Goal: Transaction & Acquisition: Purchase product/service

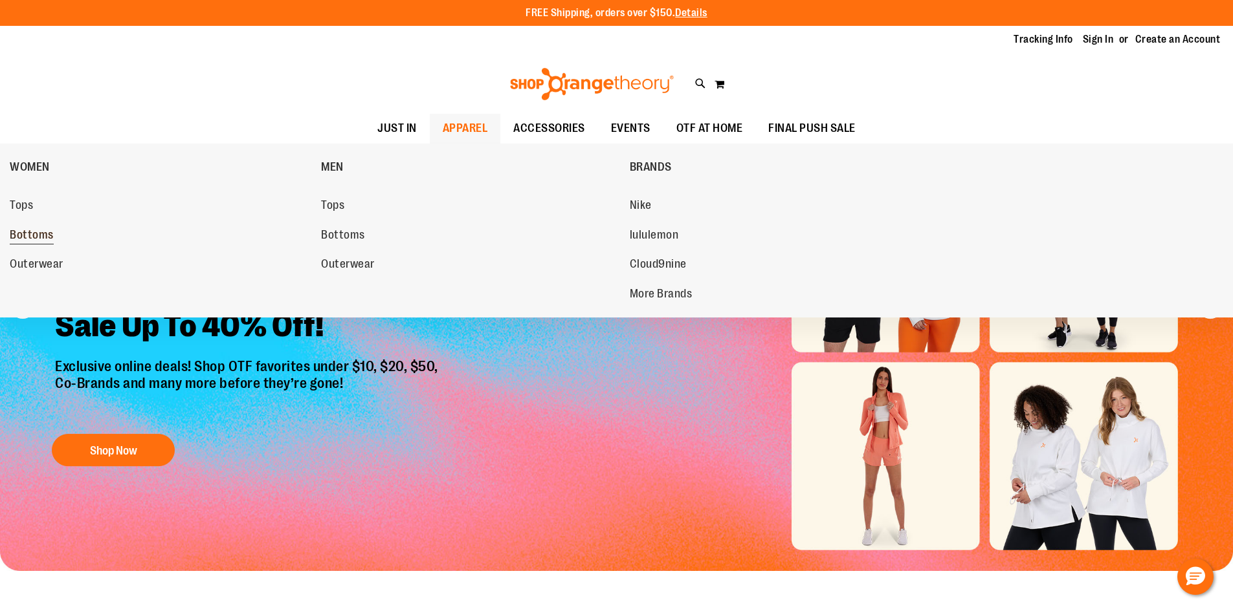
click at [65, 244] on link "Bottoms" at bounding box center [159, 235] width 298 height 23
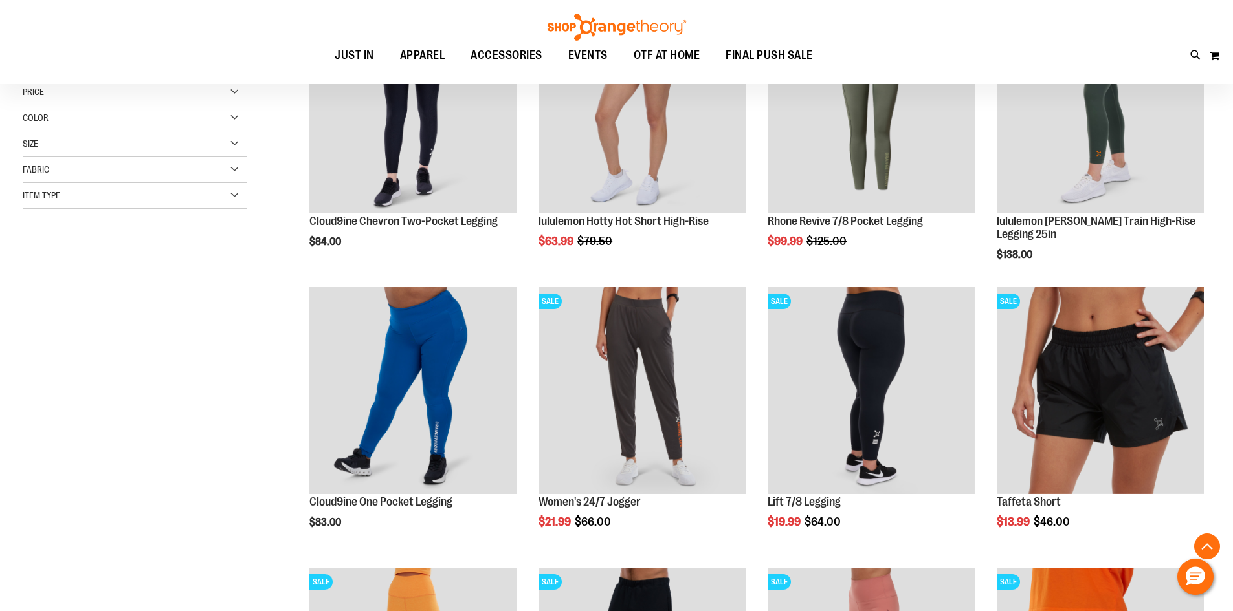
scroll to position [258, 0]
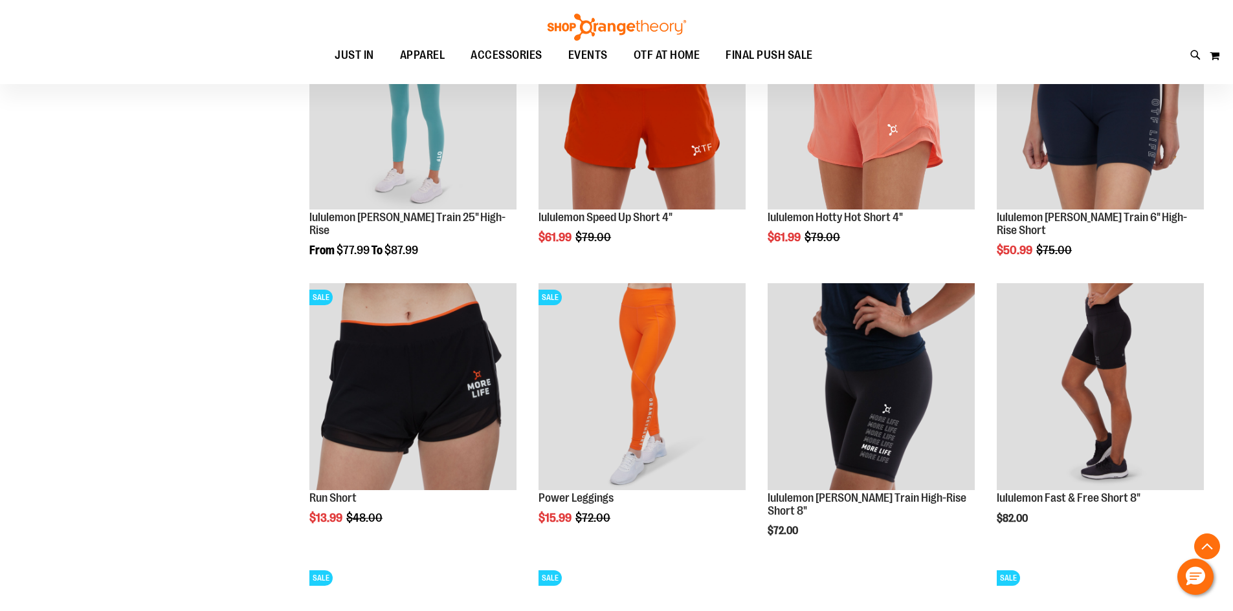
scroll to position [1164, 0]
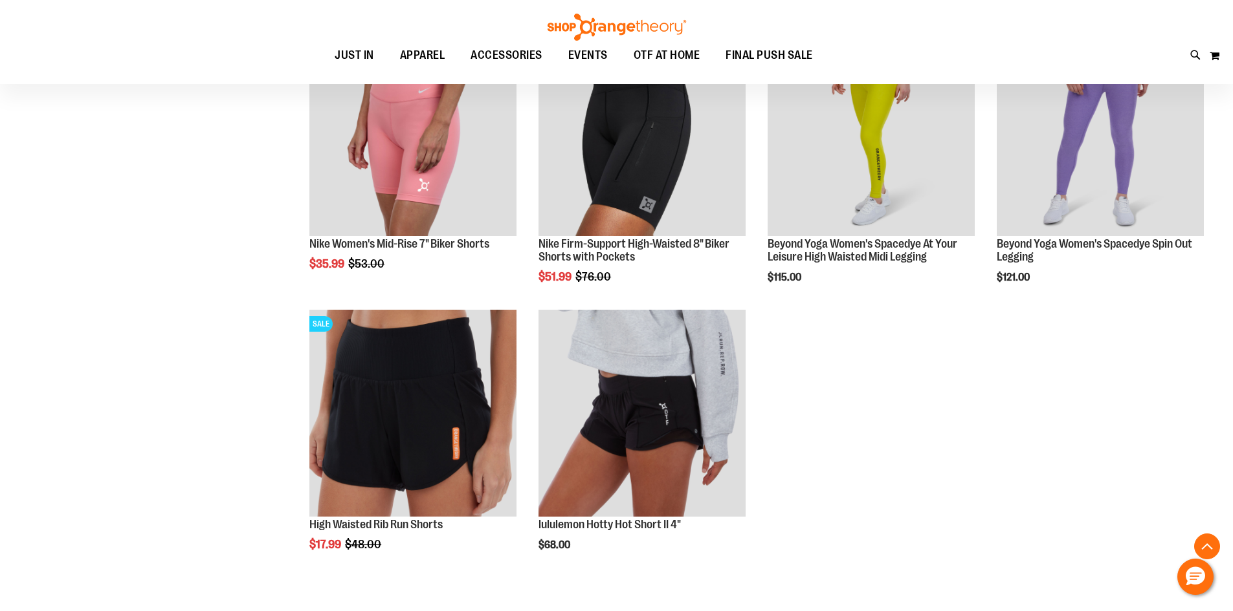
scroll to position [1941, 0]
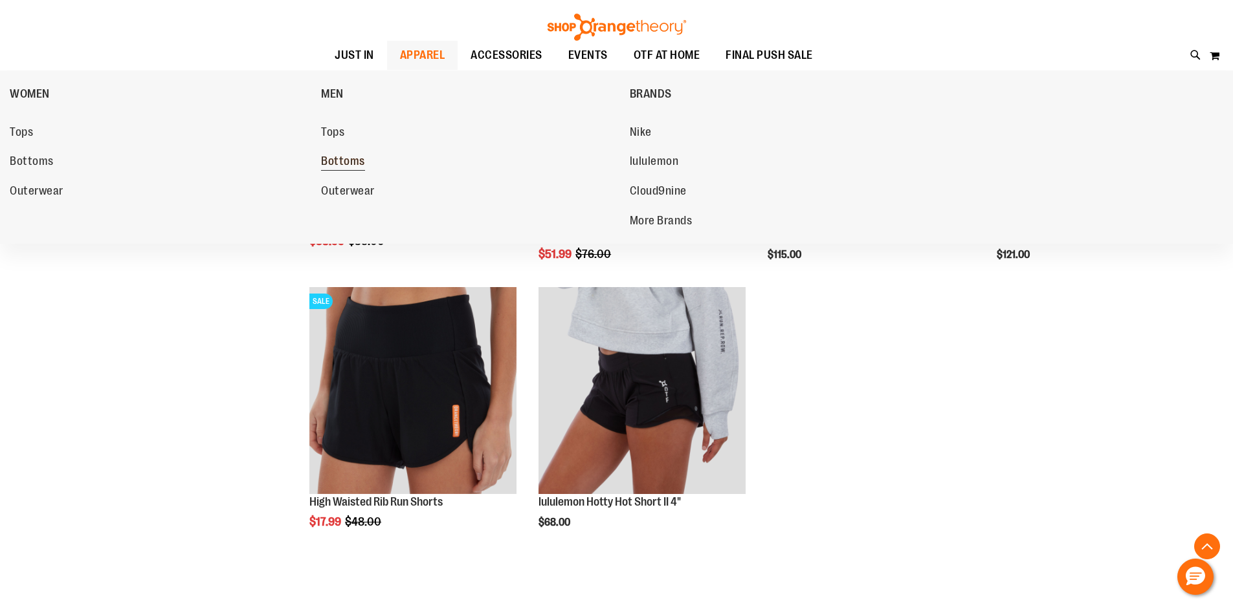
click at [348, 157] on span "Bottoms" at bounding box center [343, 163] width 44 height 16
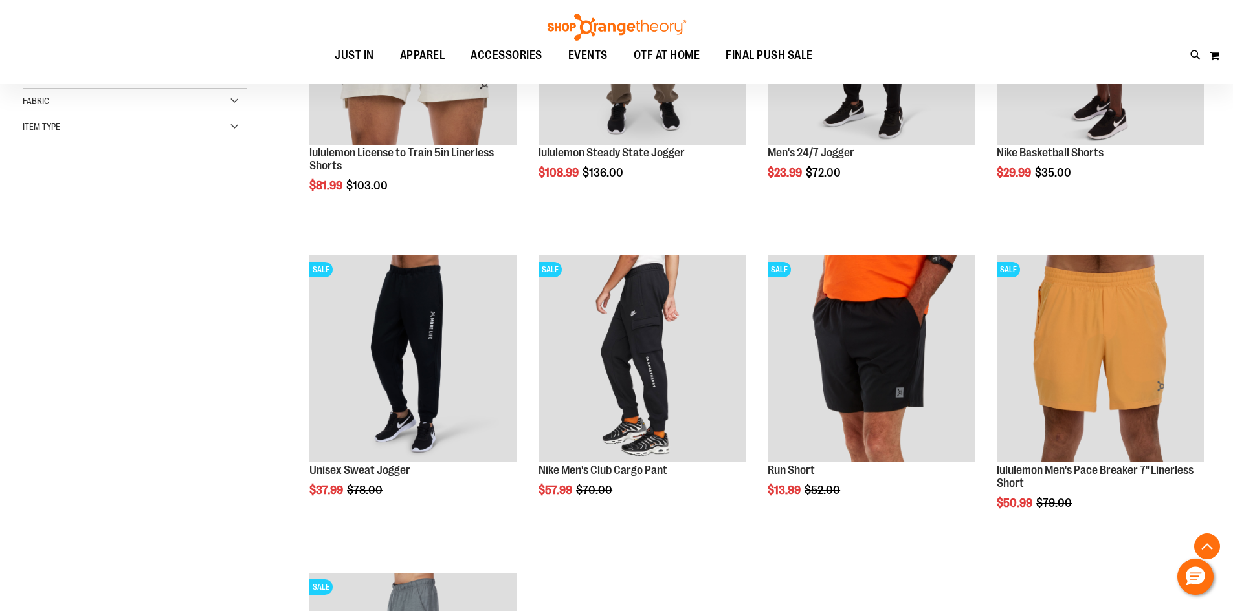
scroll to position [323, 0]
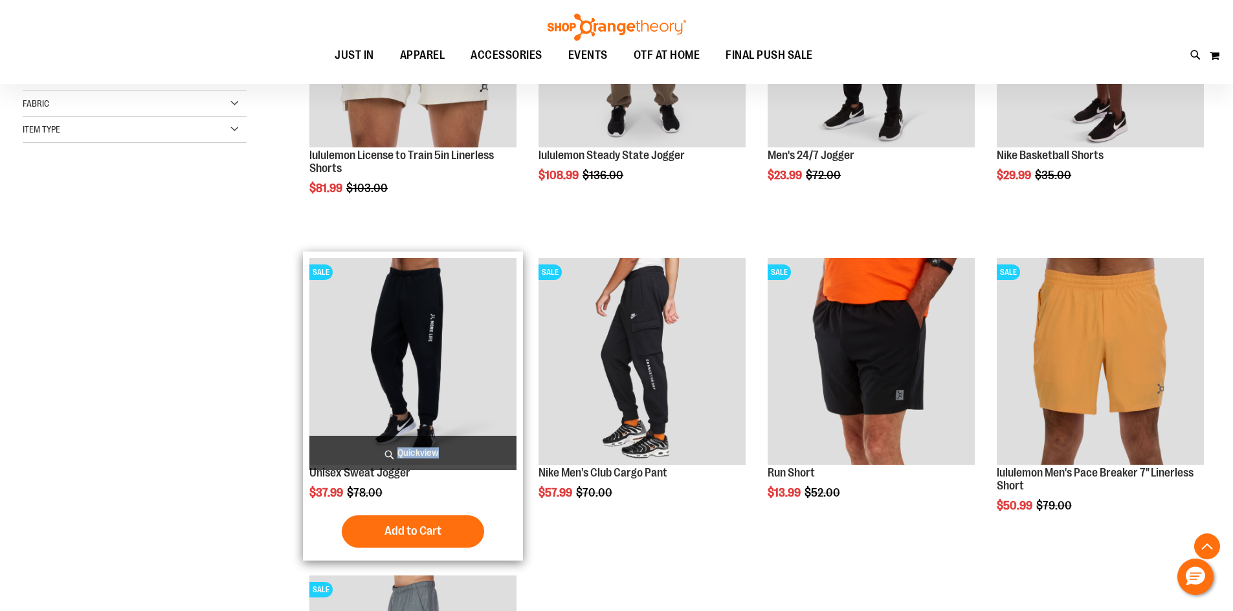
drag, startPoint x: 404, startPoint y: 492, endPoint x: 406, endPoint y: 501, distance: 9.4
click at [406, 501] on div "Unisex Sweat Jogger $37.99 Regular Price $78.00 Quickview In stock" at bounding box center [412, 406] width 207 height 296
click at [408, 387] on img "product" at bounding box center [412, 361] width 207 height 207
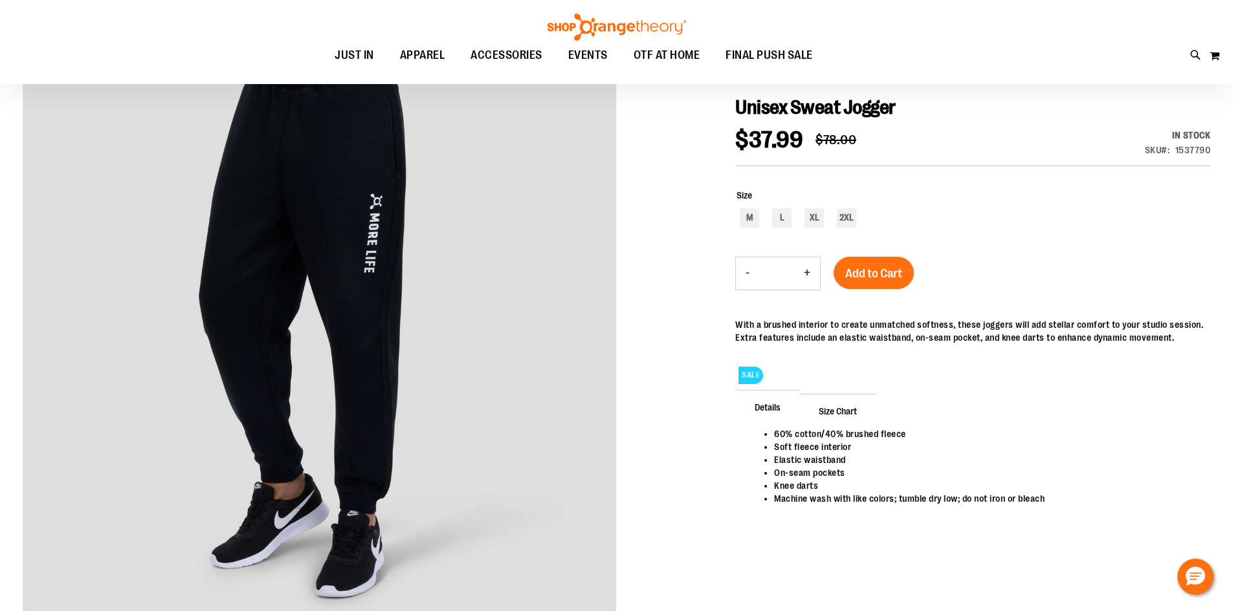
scroll to position [129, 0]
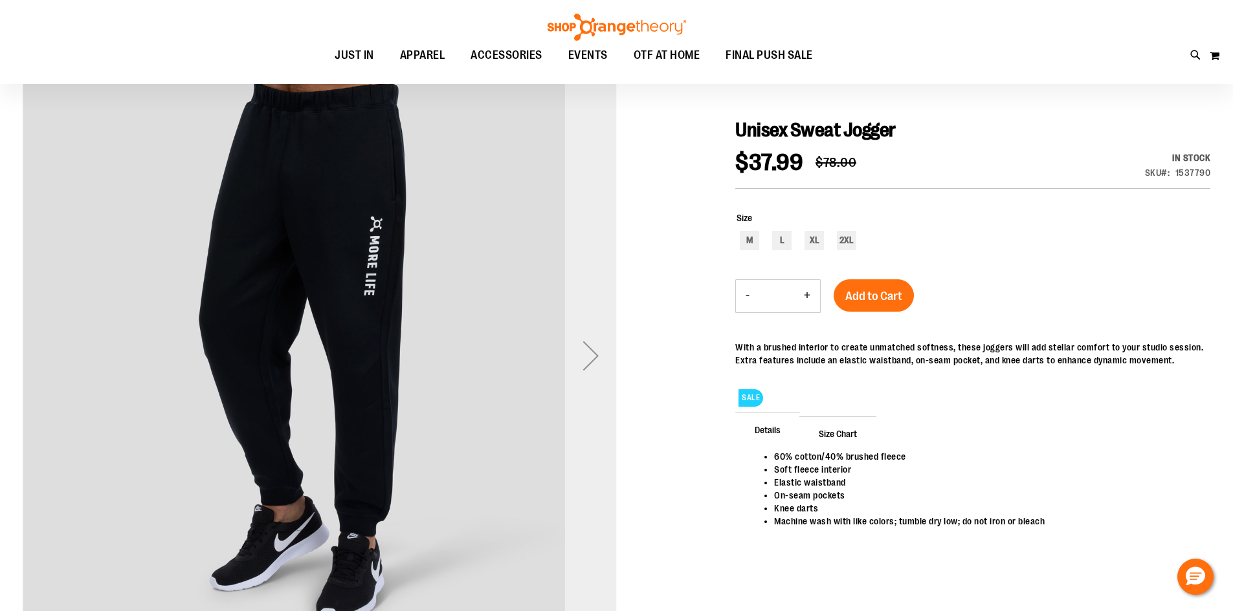
click at [572, 364] on div "Next" at bounding box center [591, 356] width 52 height 52
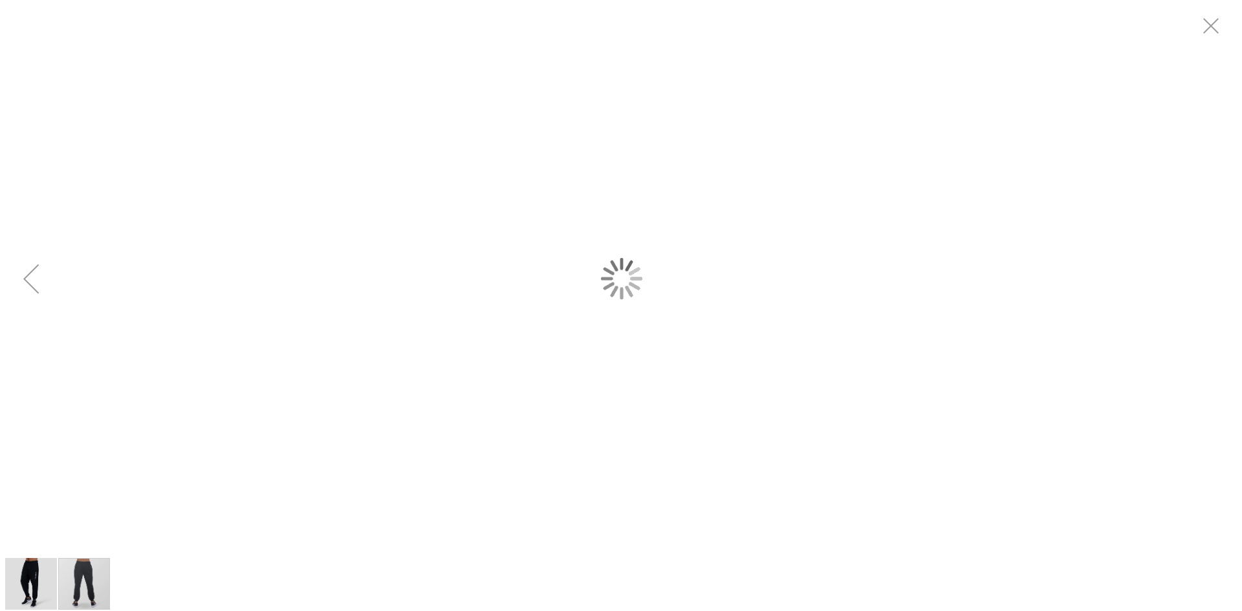
scroll to position [0, 0]
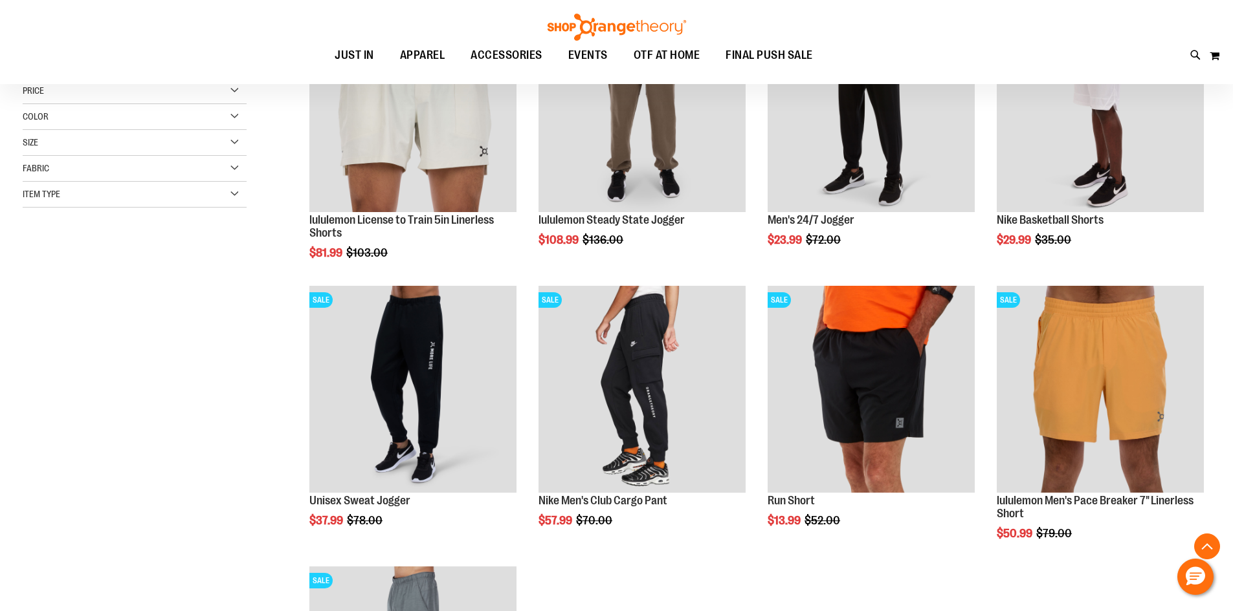
scroll to position [129, 0]
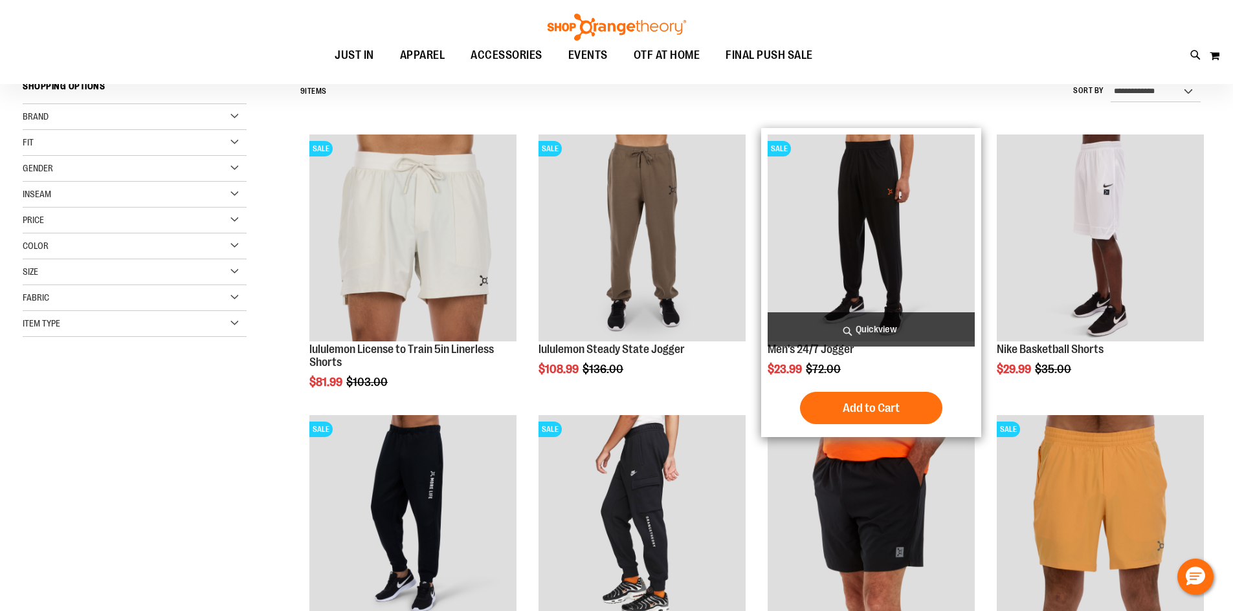
click at [862, 279] on img "product" at bounding box center [870, 238] width 207 height 207
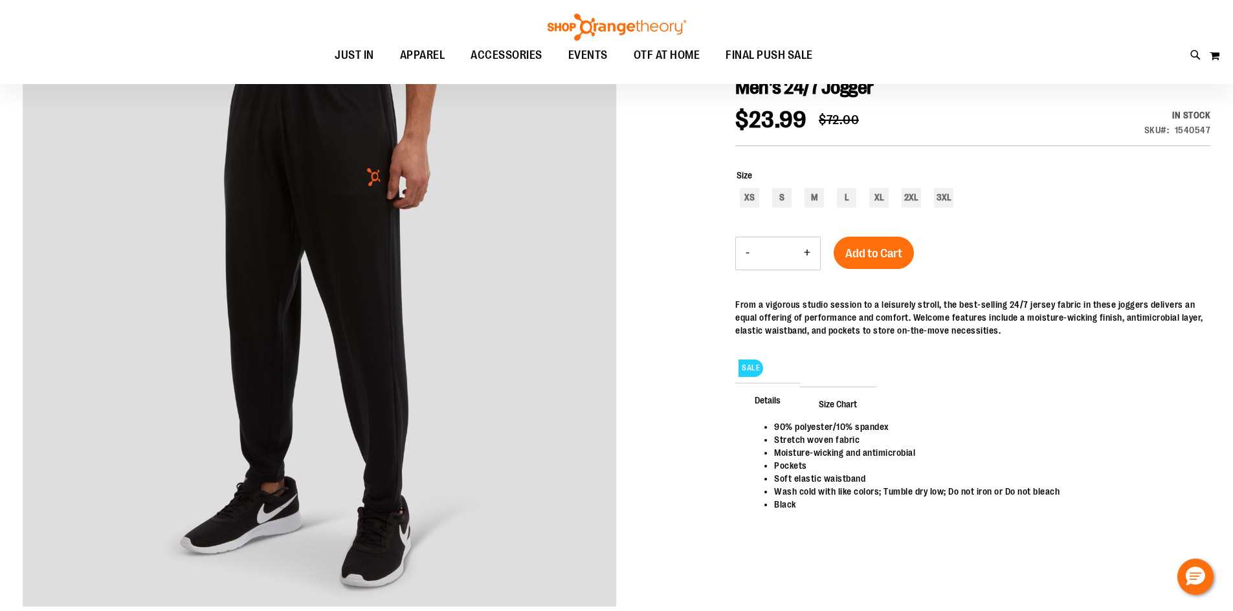
scroll to position [193, 0]
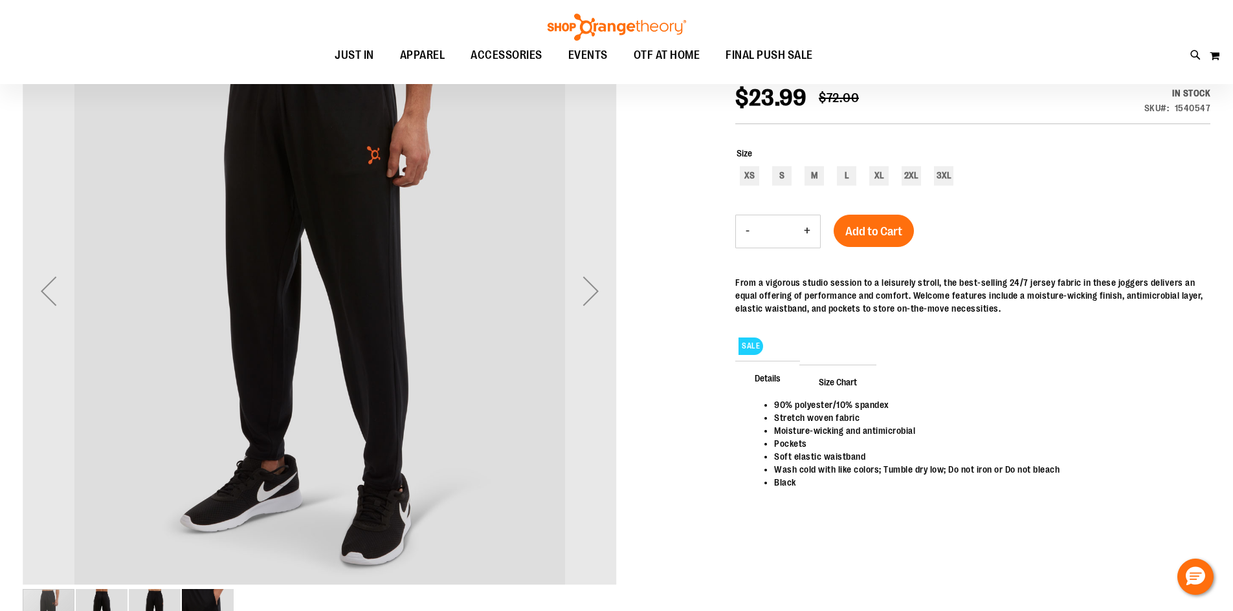
click at [582, 358] on div "Next" at bounding box center [591, 291] width 52 height 594
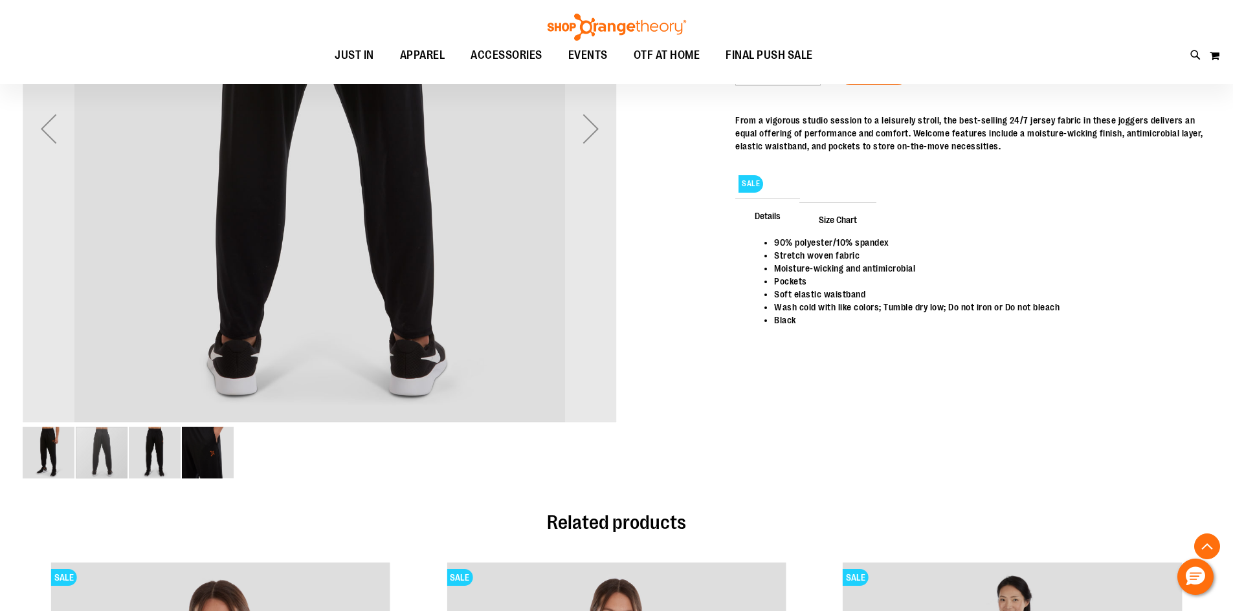
scroll to position [388, 0]
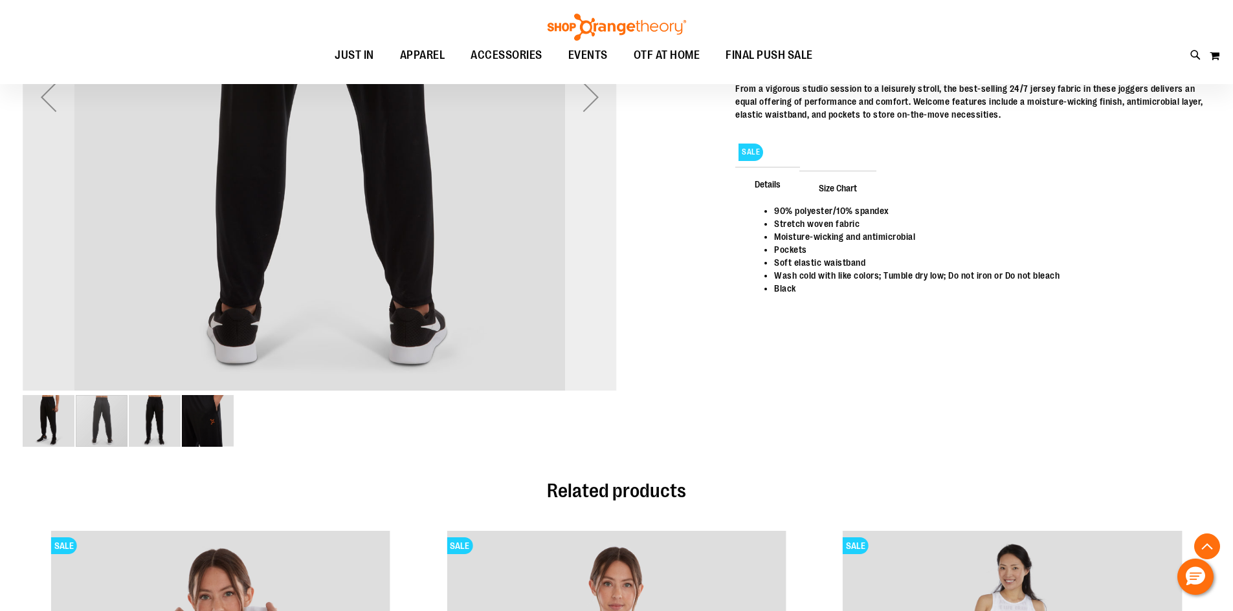
click at [578, 332] on div "Next" at bounding box center [591, 97] width 52 height 594
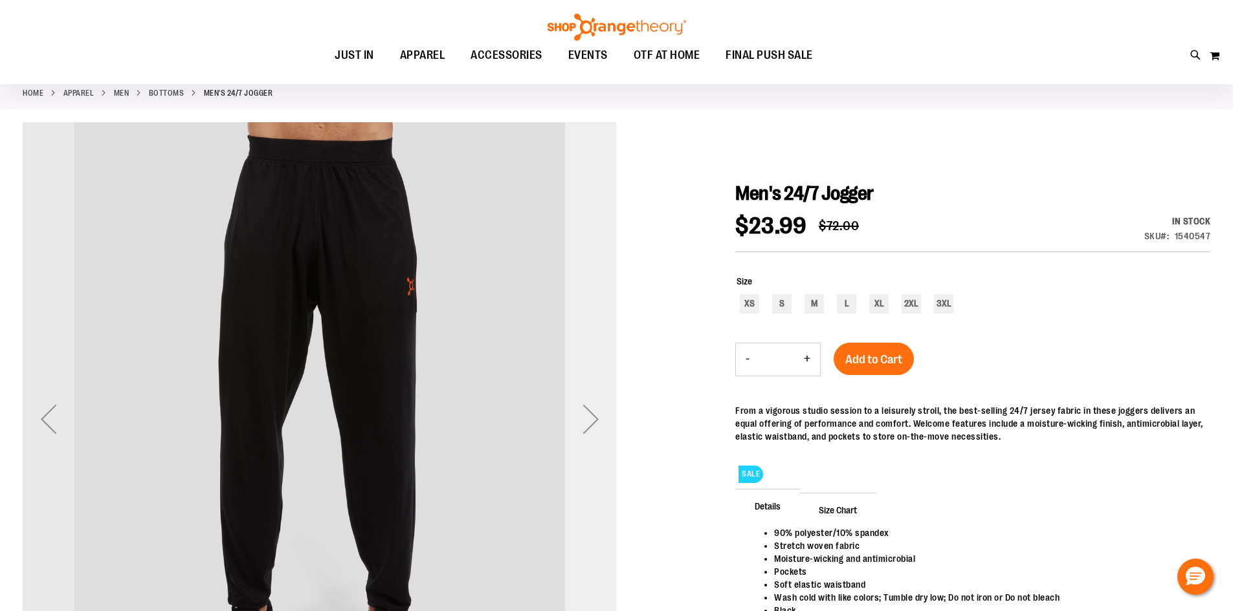
scroll to position [64, 0]
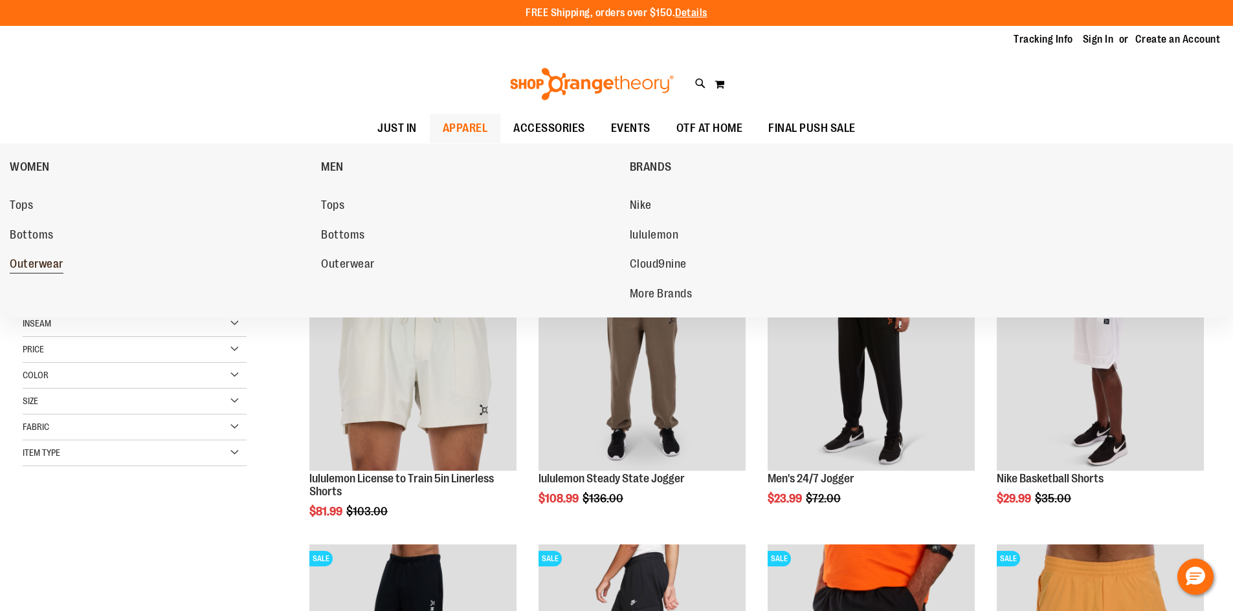
click at [63, 261] on link "Outerwear" at bounding box center [159, 264] width 298 height 23
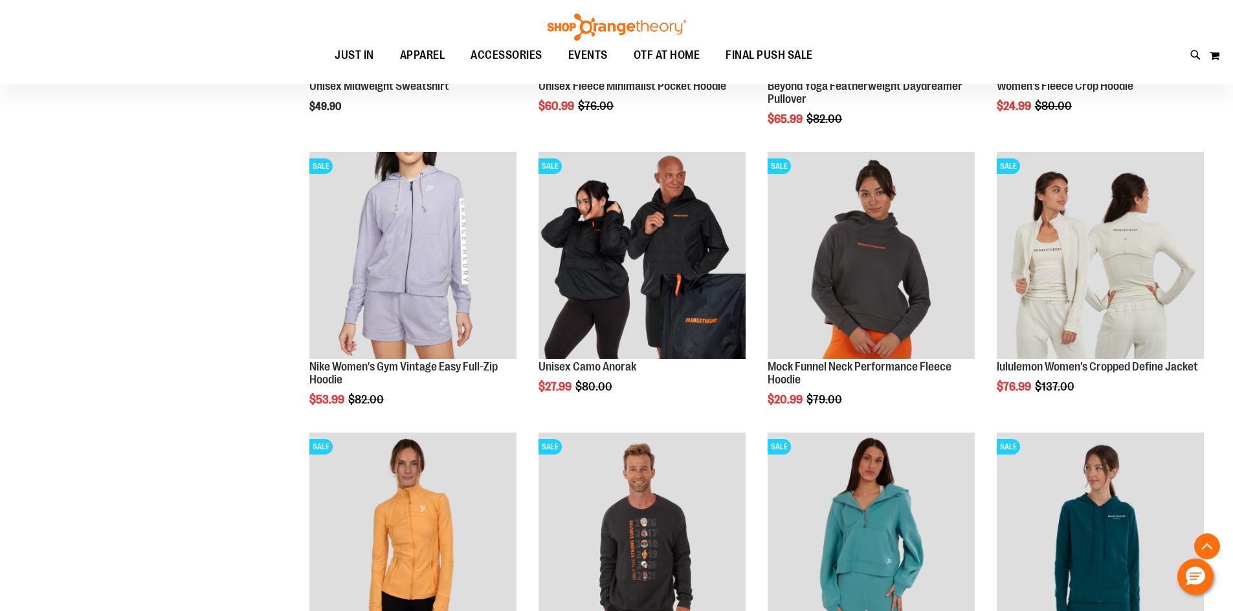
scroll to position [452, 0]
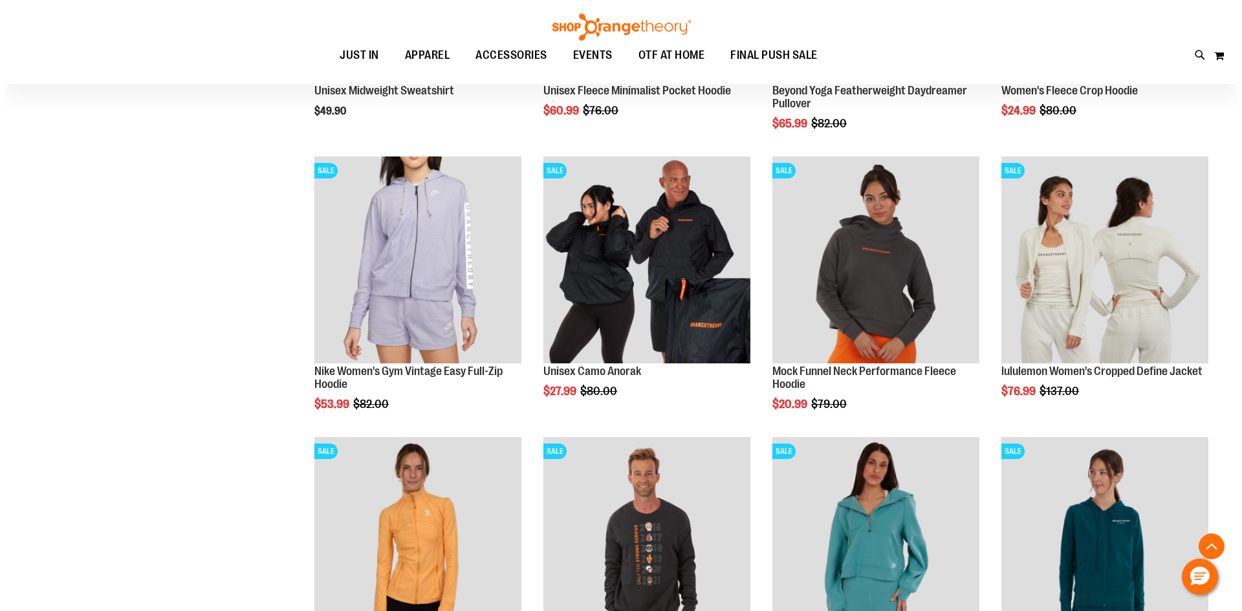
scroll to position [582, 0]
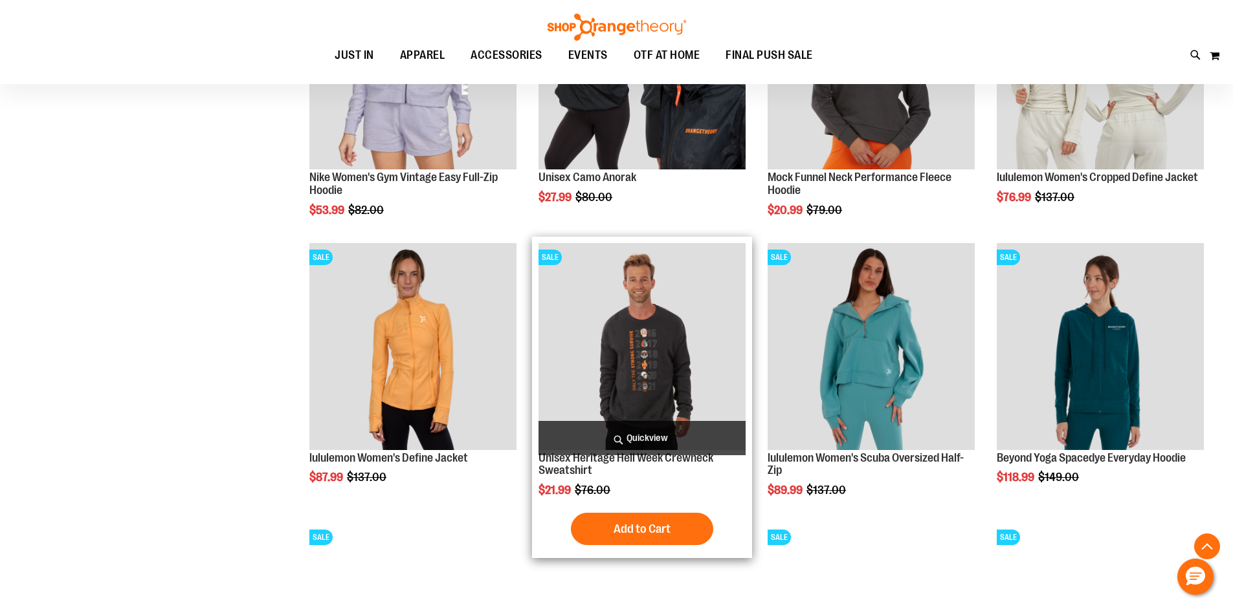
click at [600, 432] on span "Quickview" at bounding box center [641, 438] width 207 height 34
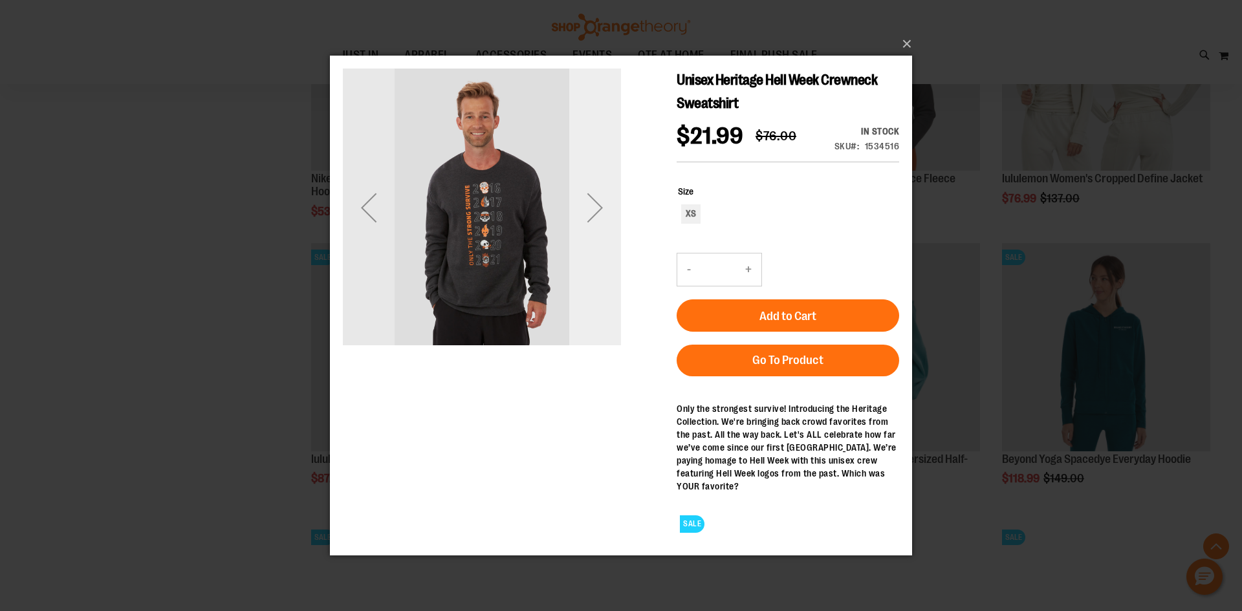
click at [599, 305] on div "Next" at bounding box center [595, 207] width 52 height 278
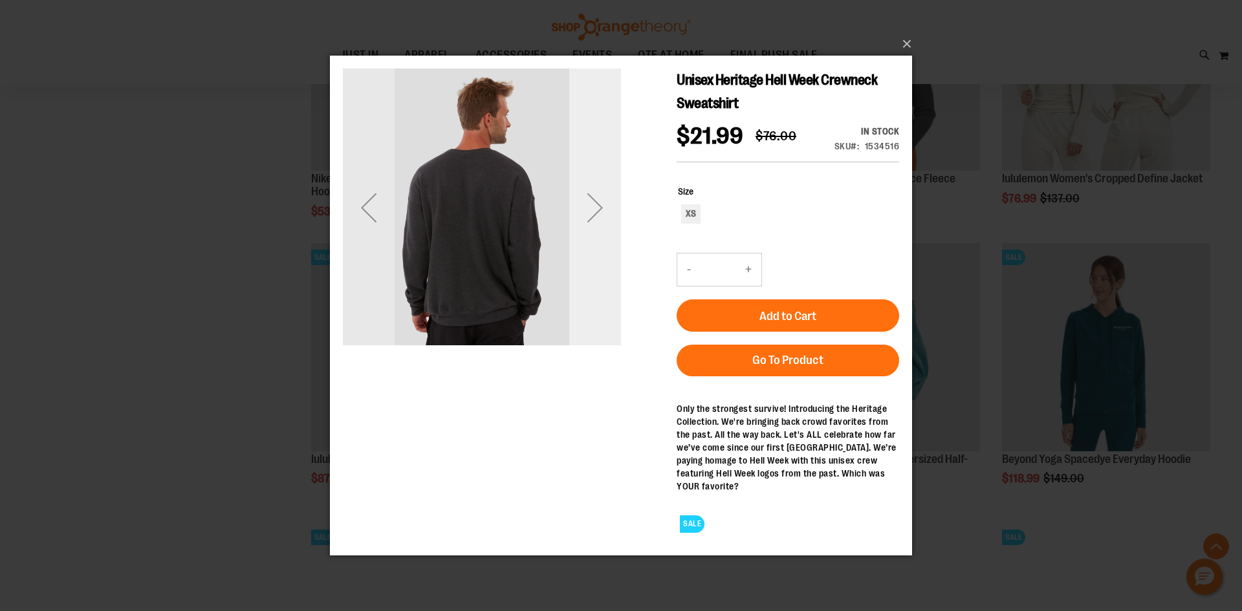
click at [599, 305] on div "Next" at bounding box center [595, 207] width 52 height 278
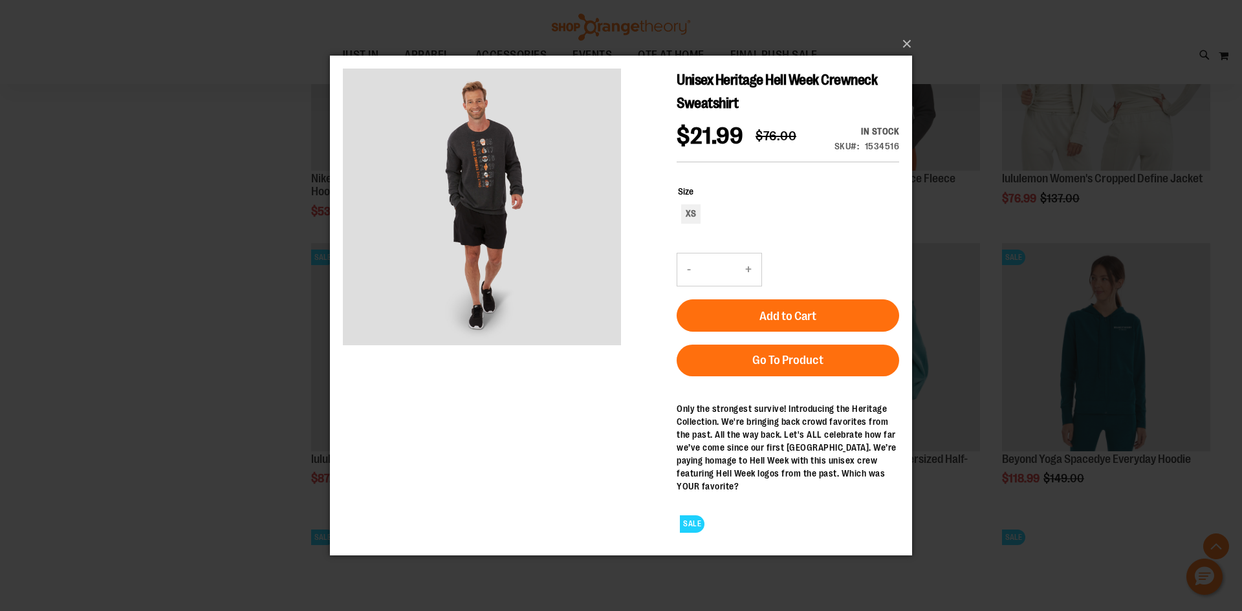
click at [133, 309] on div "×" at bounding box center [621, 305] width 1242 height 611
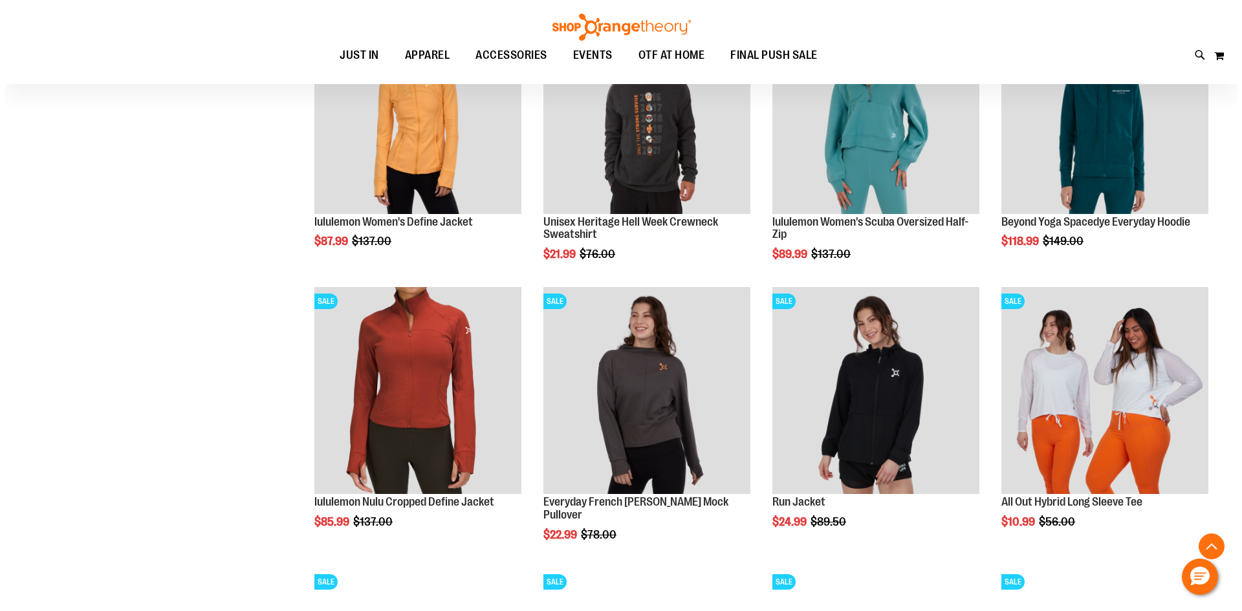
scroll to position [841, 0]
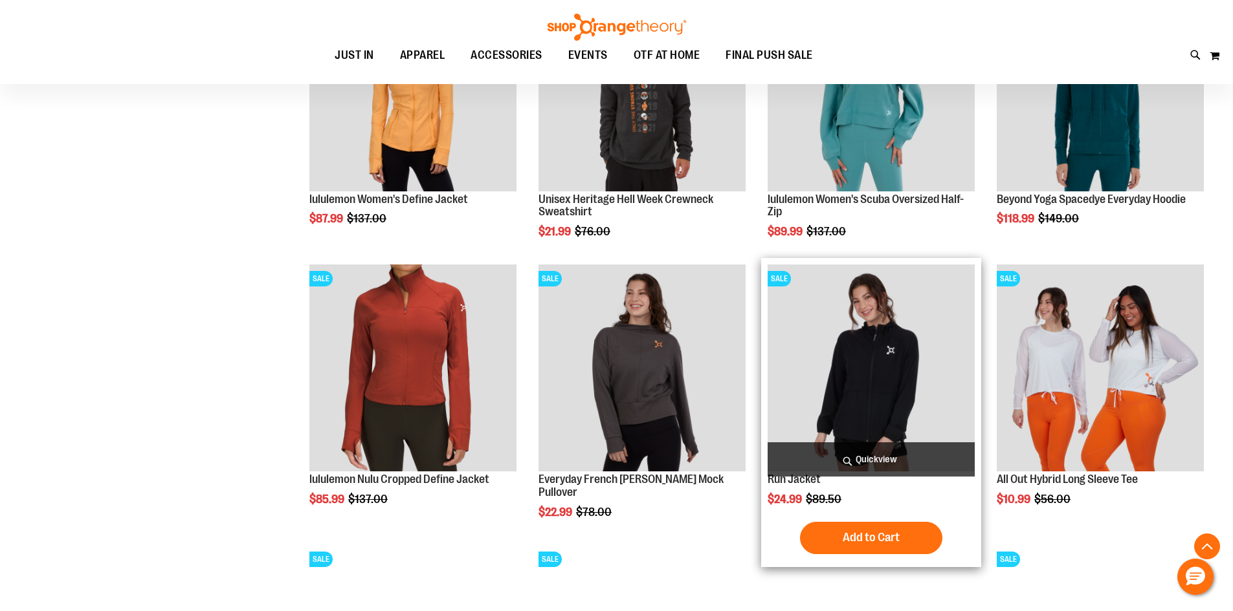
click at [815, 456] on span "Quickview" at bounding box center [870, 460] width 207 height 34
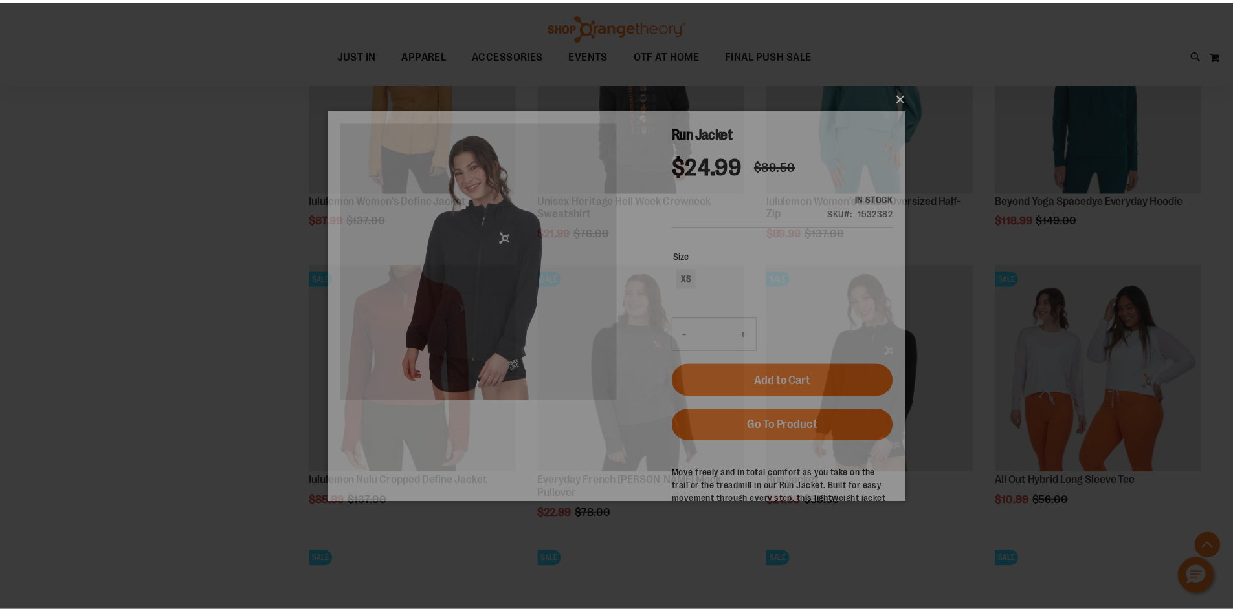
scroll to position [0, 0]
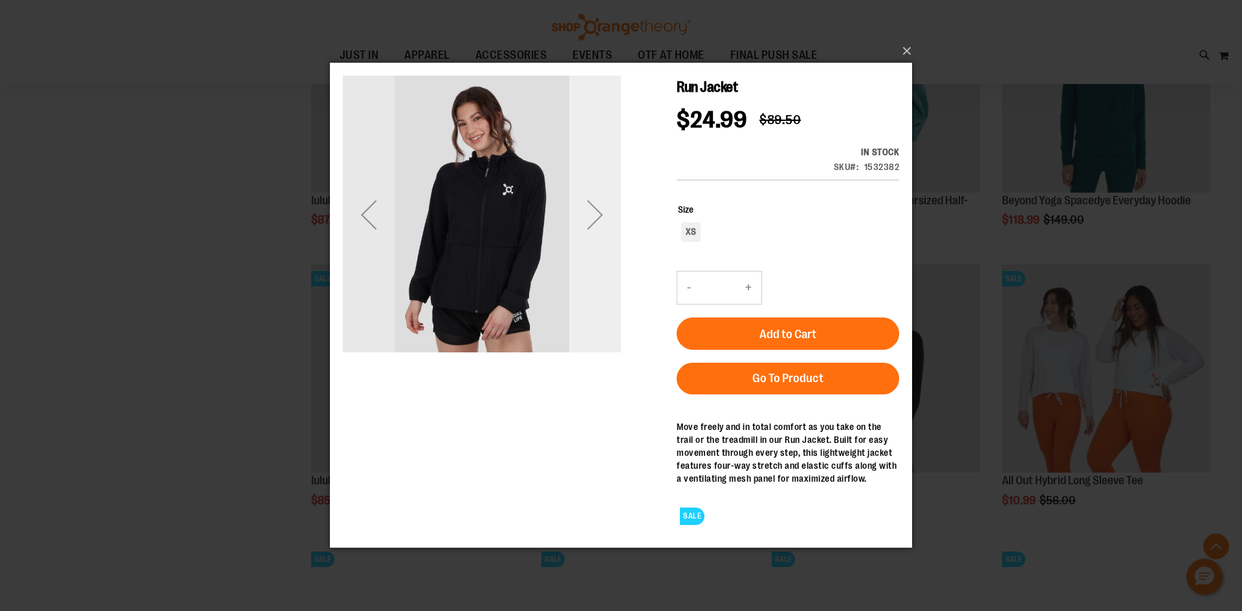
click at [594, 265] on div "Next" at bounding box center [595, 215] width 52 height 278
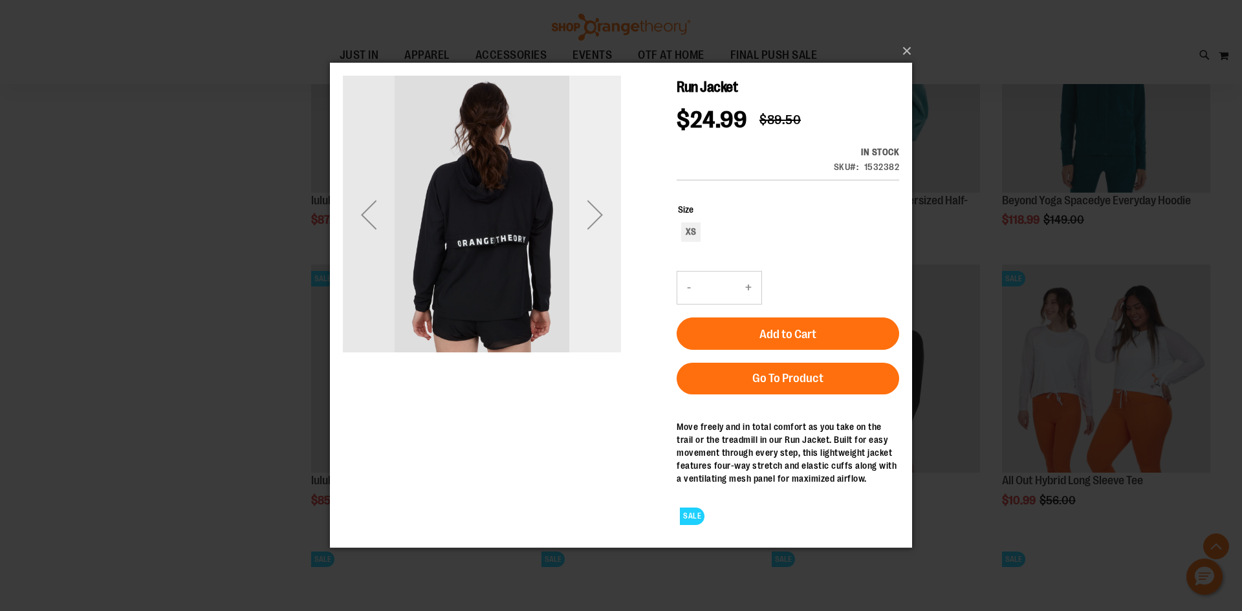
click at [594, 265] on div "Next" at bounding box center [595, 215] width 52 height 278
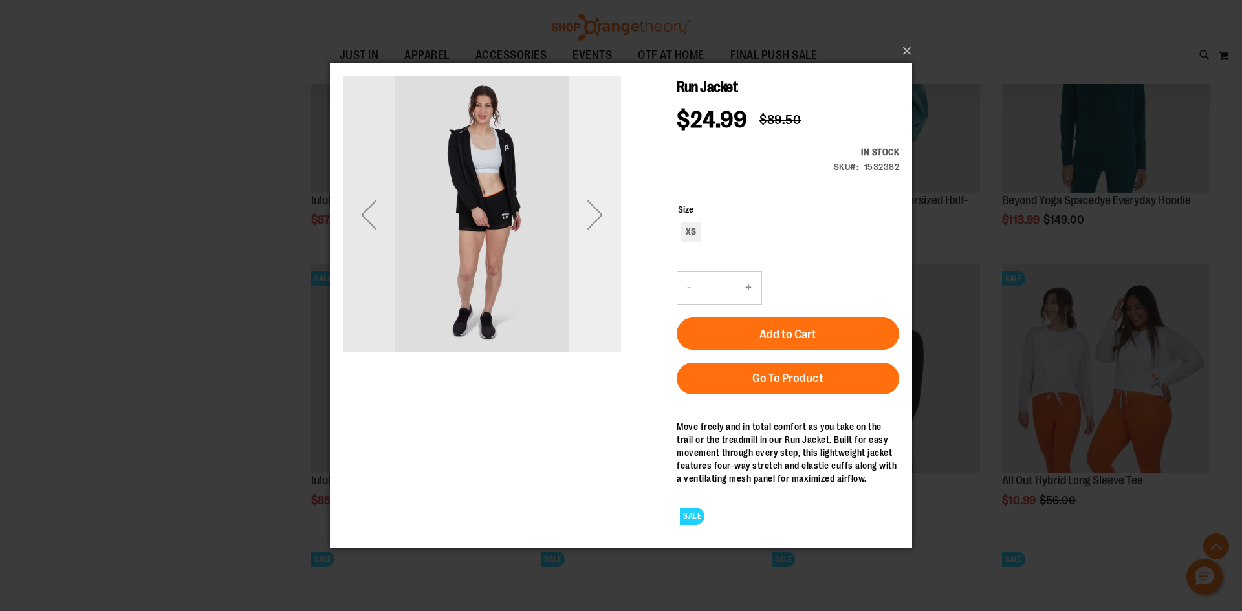
click at [594, 265] on div "Next" at bounding box center [595, 215] width 52 height 278
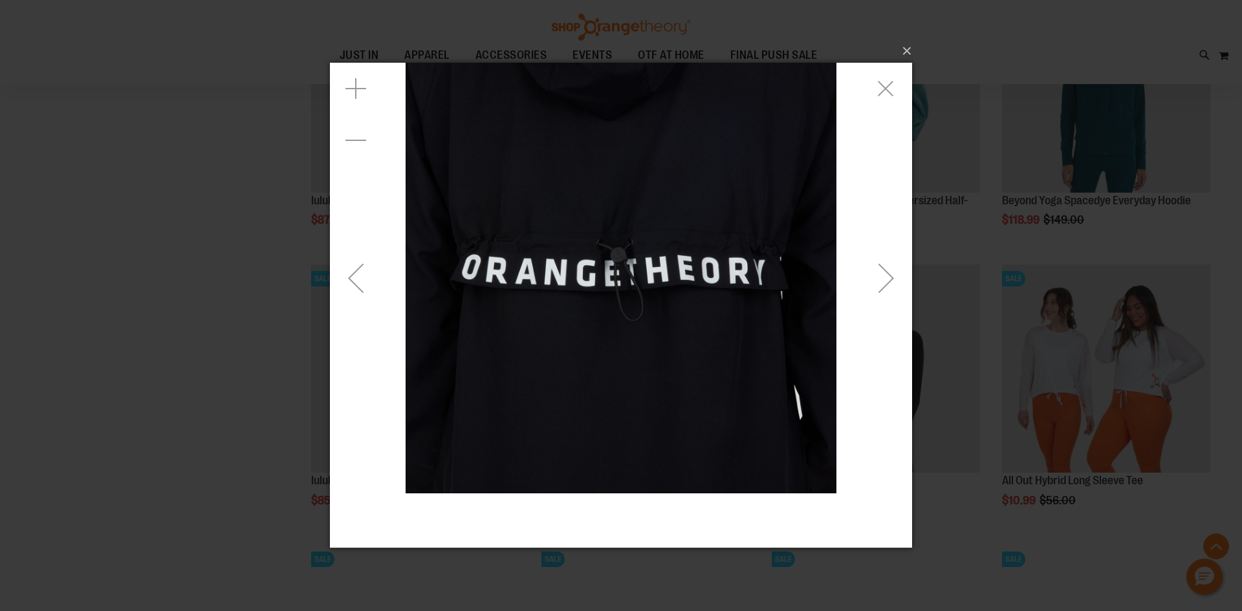
click at [875, 268] on div "Next" at bounding box center [887, 278] width 52 height 52
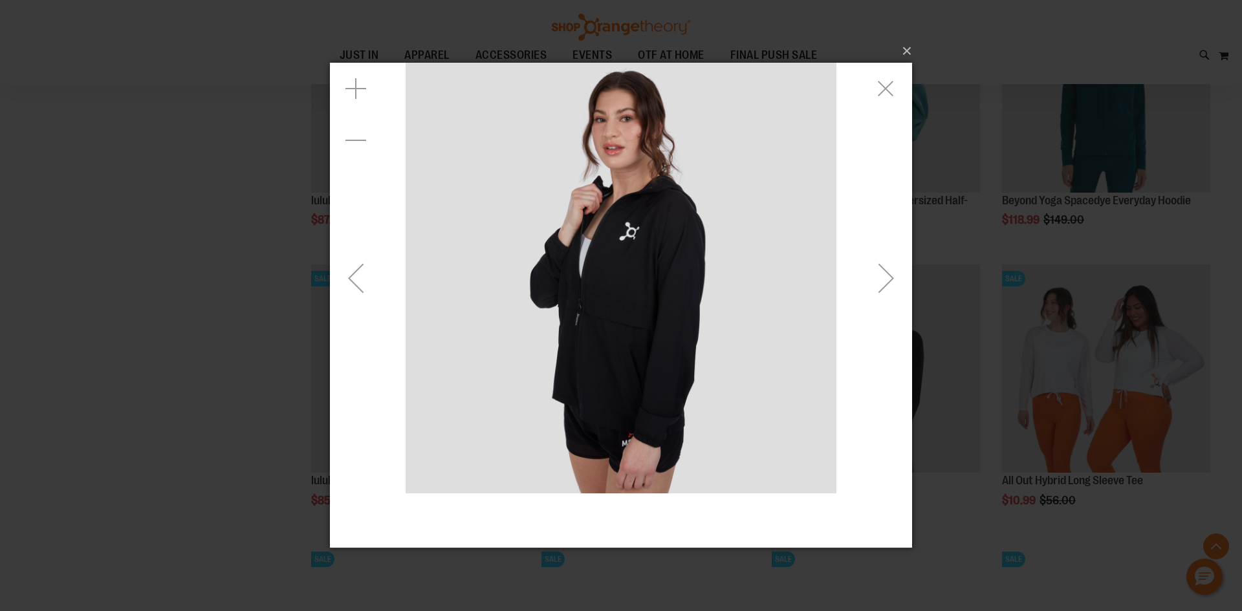
click at [875, 268] on div "Next" at bounding box center [887, 278] width 52 height 52
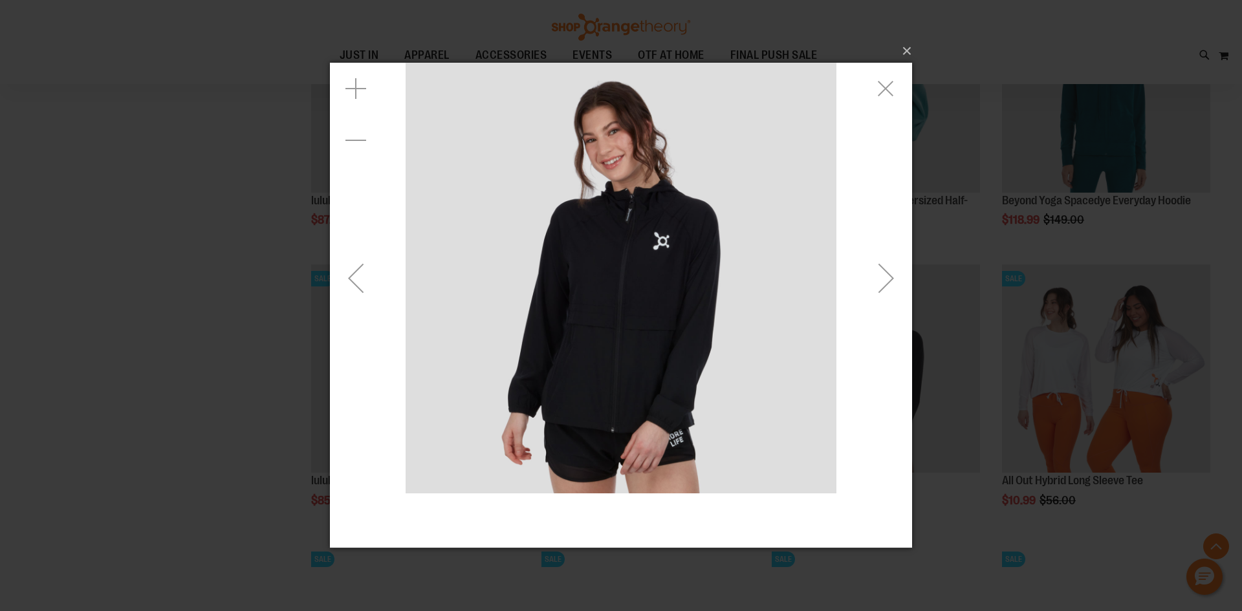
click at [875, 268] on div "Next" at bounding box center [887, 278] width 52 height 52
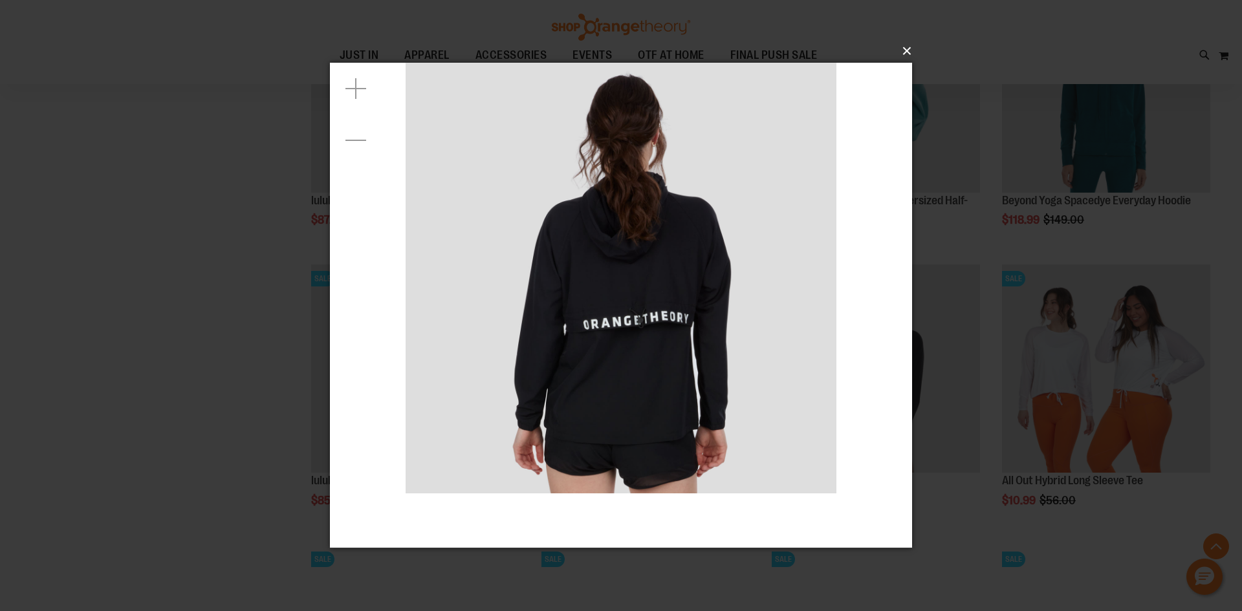
click at [894, 49] on button "×" at bounding box center [625, 51] width 582 height 28
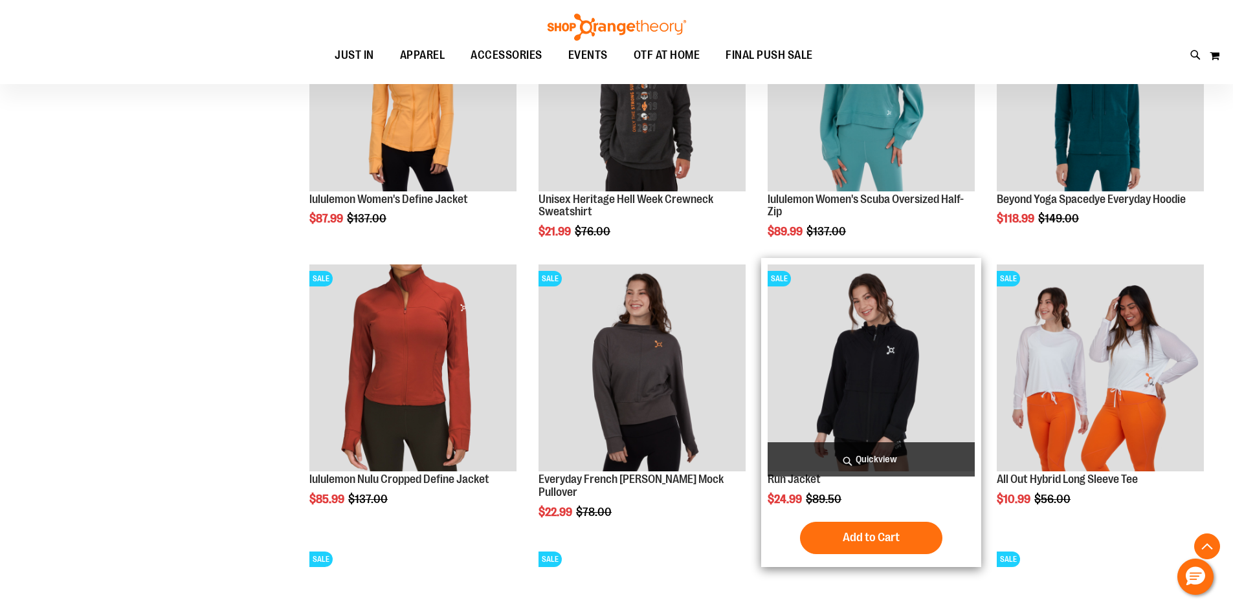
click at [850, 354] on img "product" at bounding box center [870, 368] width 207 height 207
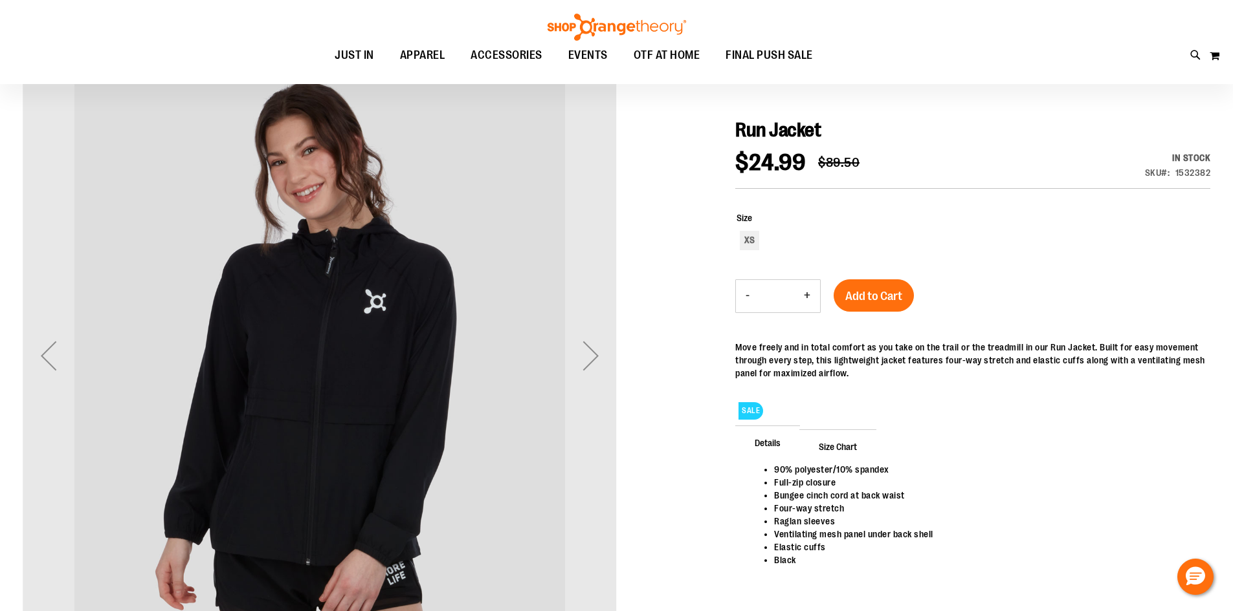
scroll to position [193, 0]
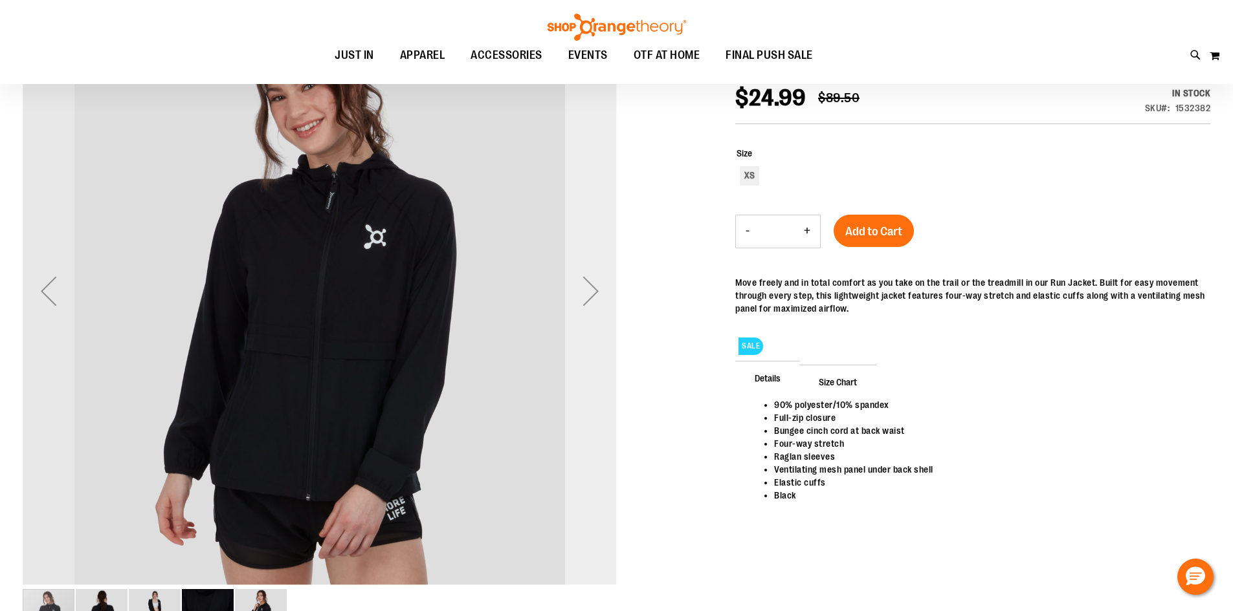
click at [591, 306] on div "Next" at bounding box center [591, 291] width 52 height 52
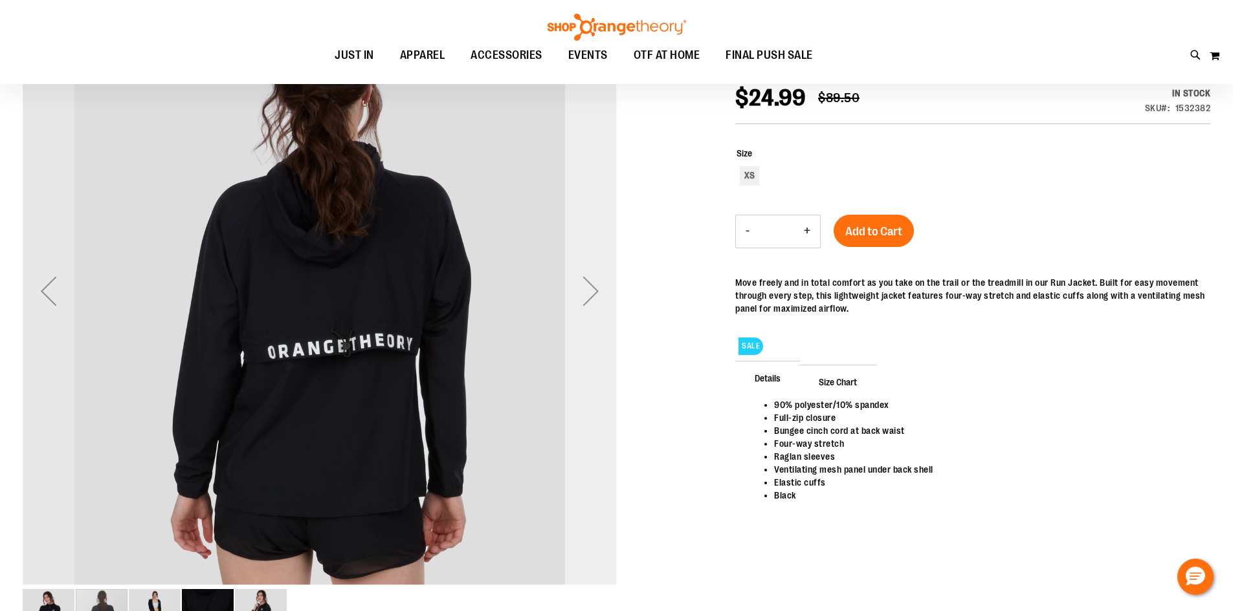
click at [591, 306] on div "Next" at bounding box center [591, 291] width 52 height 52
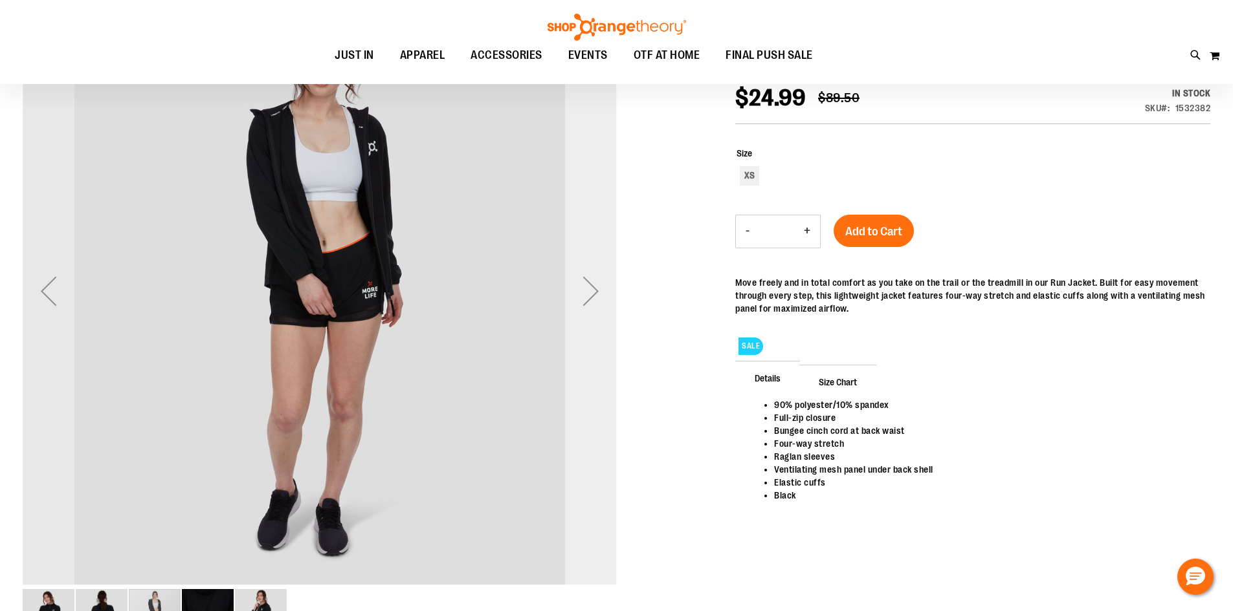
click at [591, 306] on div "Next" at bounding box center [591, 291] width 52 height 52
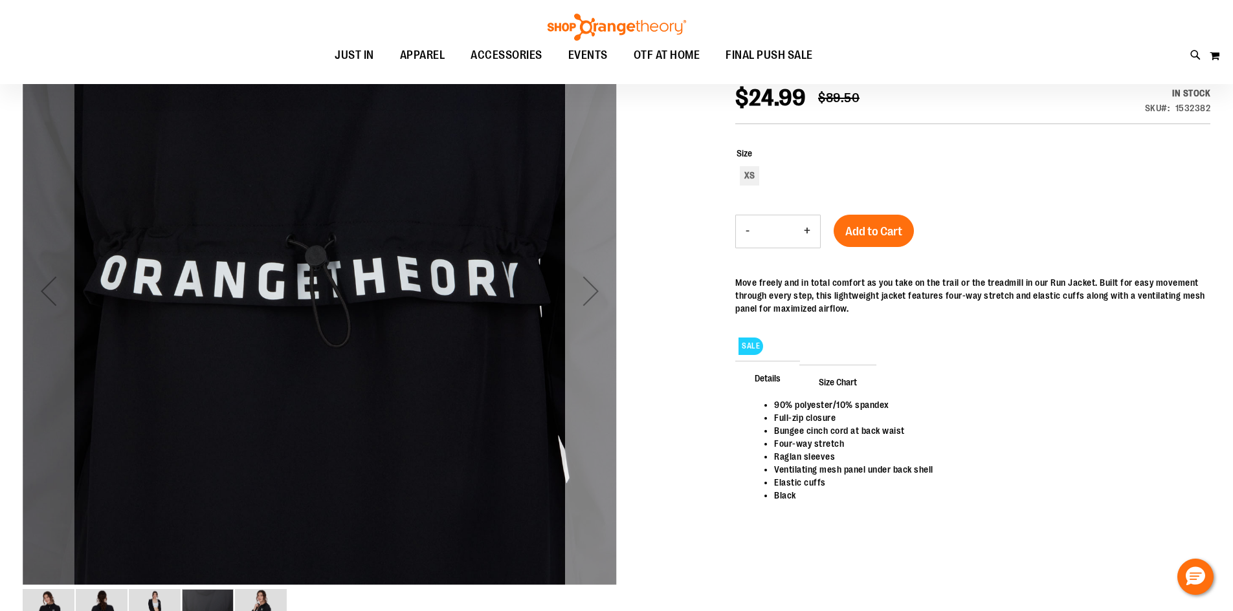
click at [591, 306] on div "Next" at bounding box center [591, 291] width 52 height 52
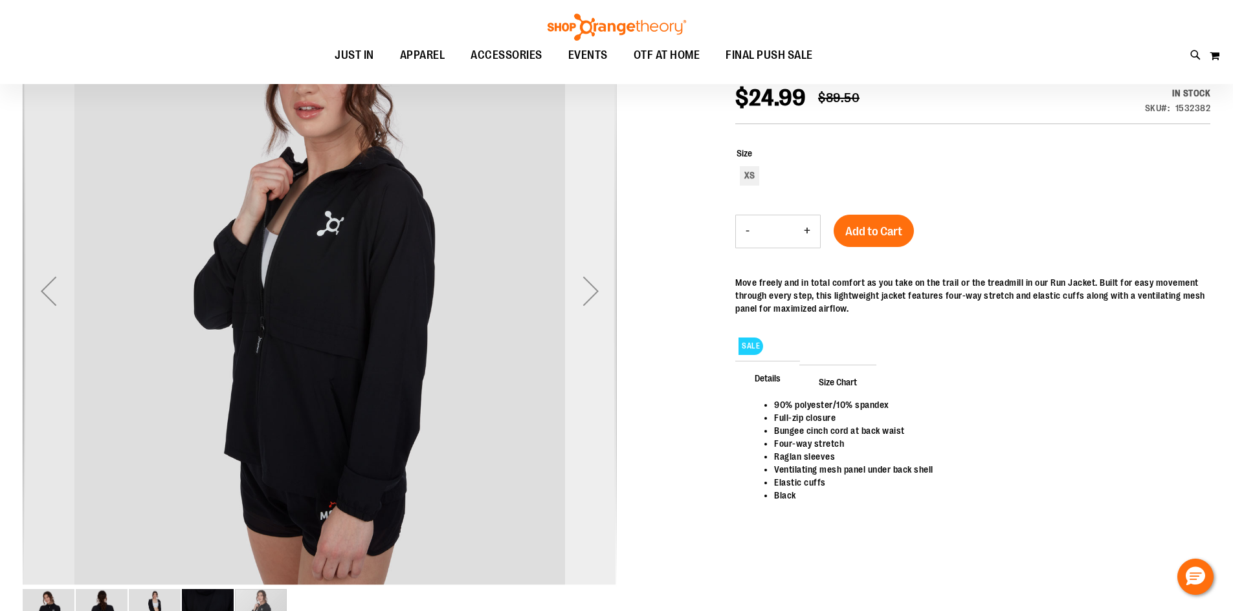
click at [582, 309] on div "Next" at bounding box center [591, 291] width 52 height 52
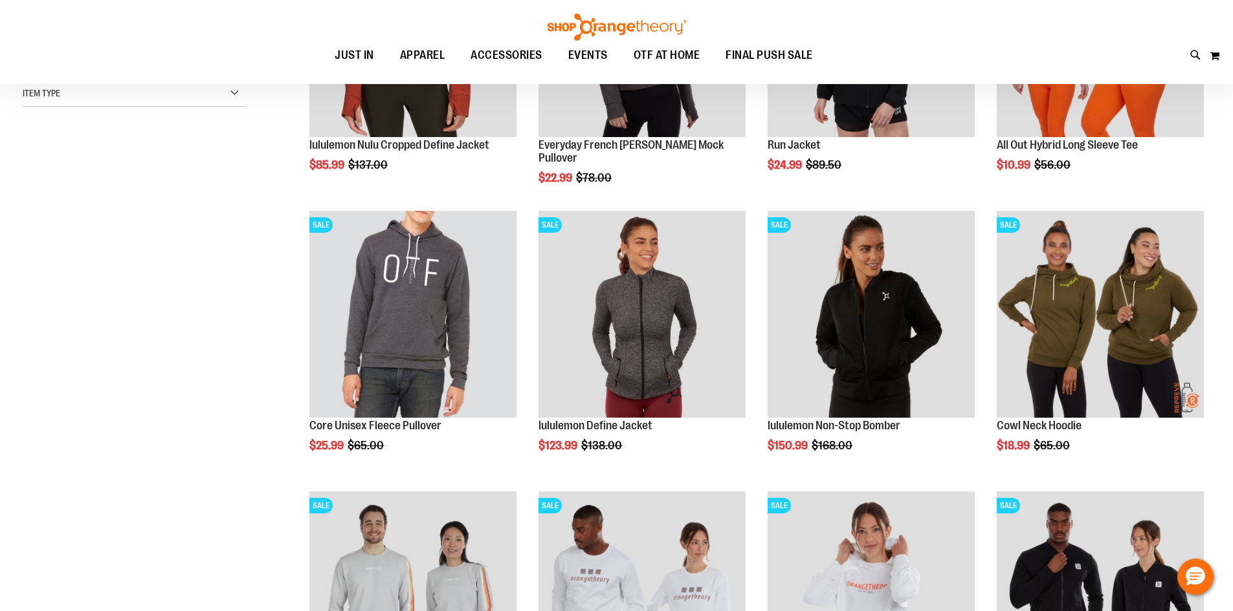
scroll to position [193, 0]
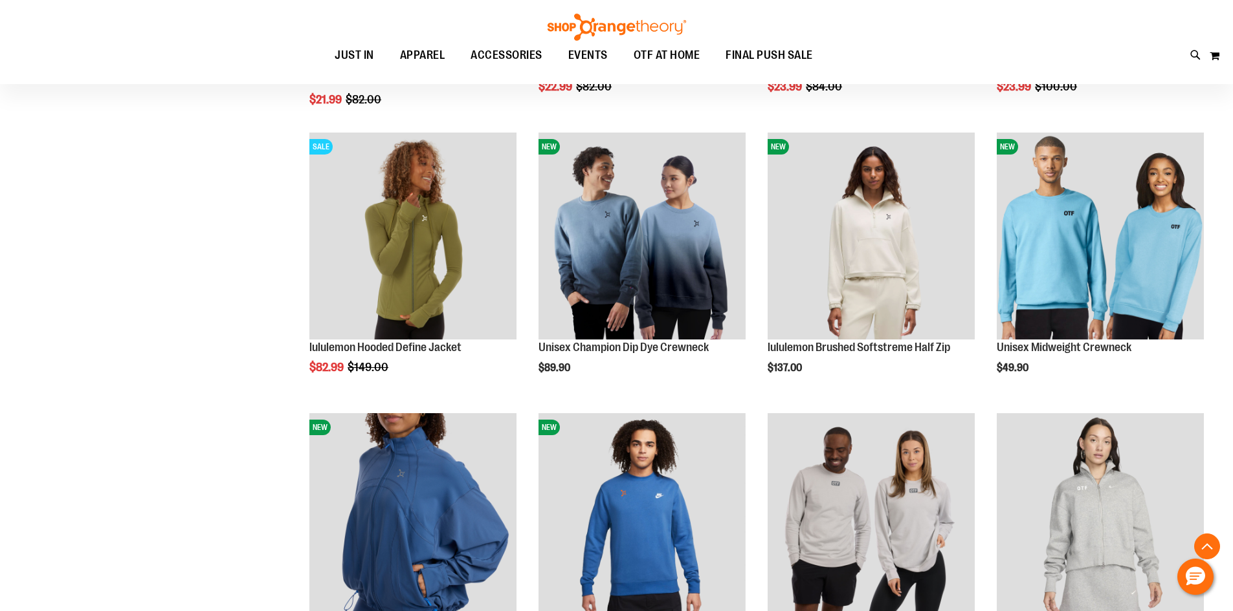
scroll to position [841, 0]
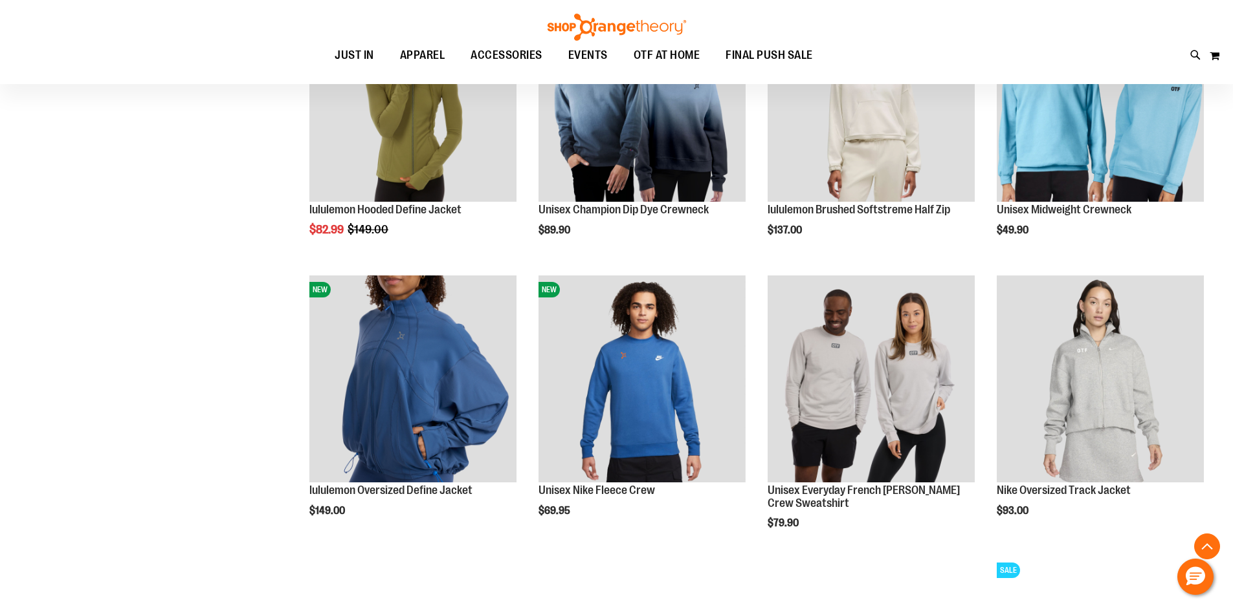
scroll to position [970, 0]
